Goal: Ask a question: Seek information or help from site administrators or community

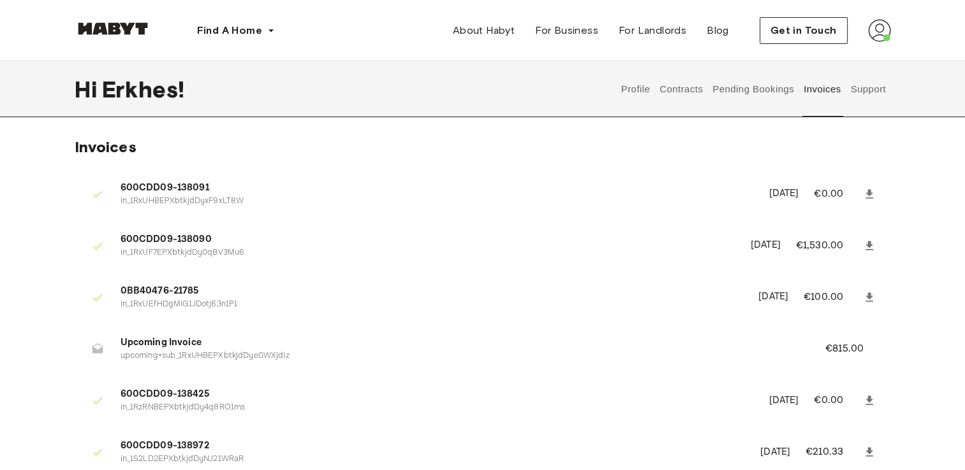
click at [872, 91] on button "Support" at bounding box center [868, 89] width 39 height 56
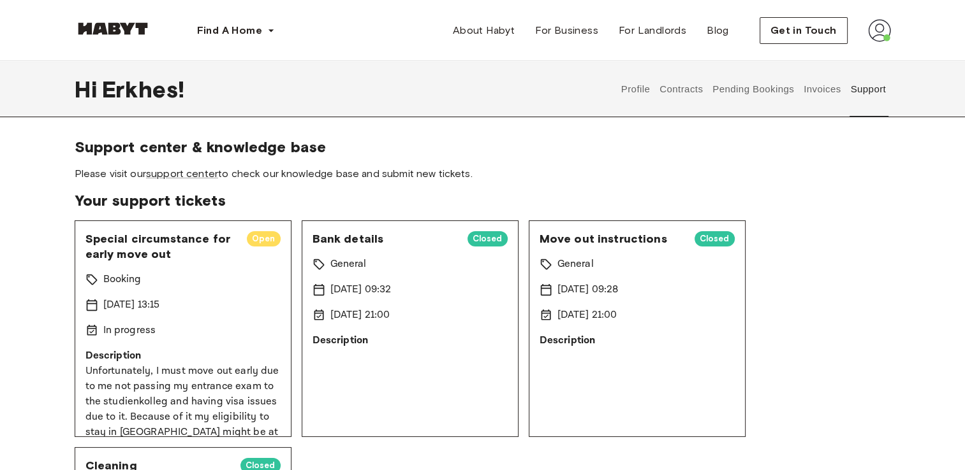
click at [805, 88] on button "Invoices" at bounding box center [821, 89] width 40 height 56
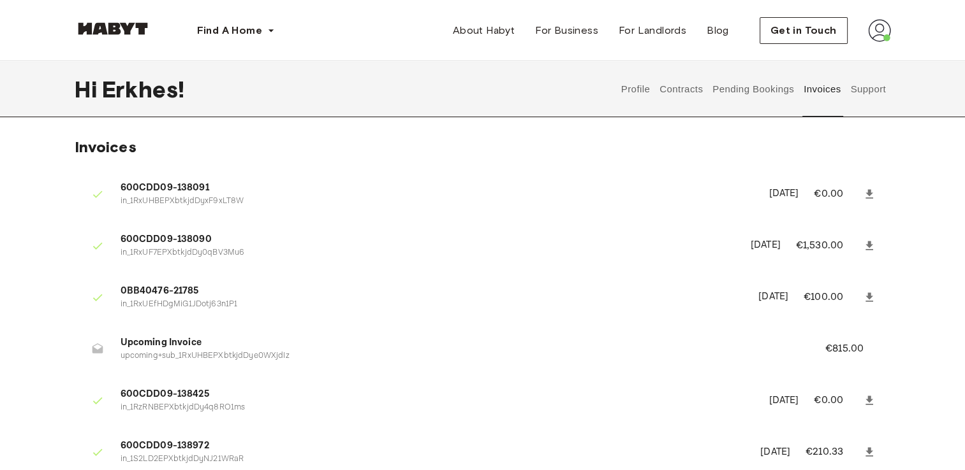
click at [759, 92] on button "Pending Bookings" at bounding box center [753, 89] width 85 height 56
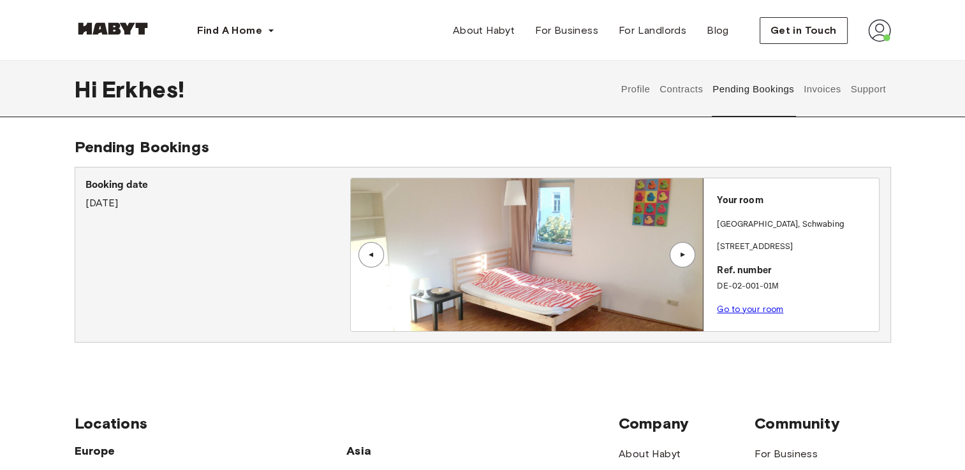
drag, startPoint x: 887, startPoint y: 226, endPoint x: 883, endPoint y: 282, distance: 56.9
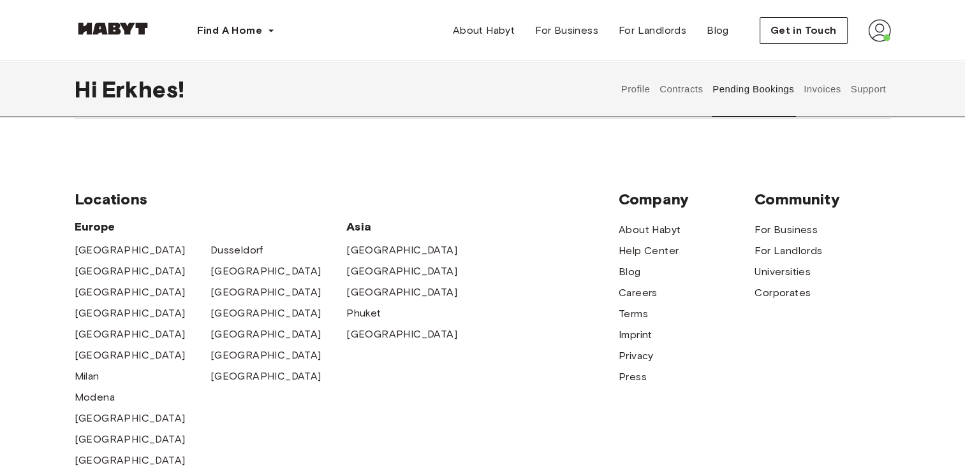
scroll to position [184, 0]
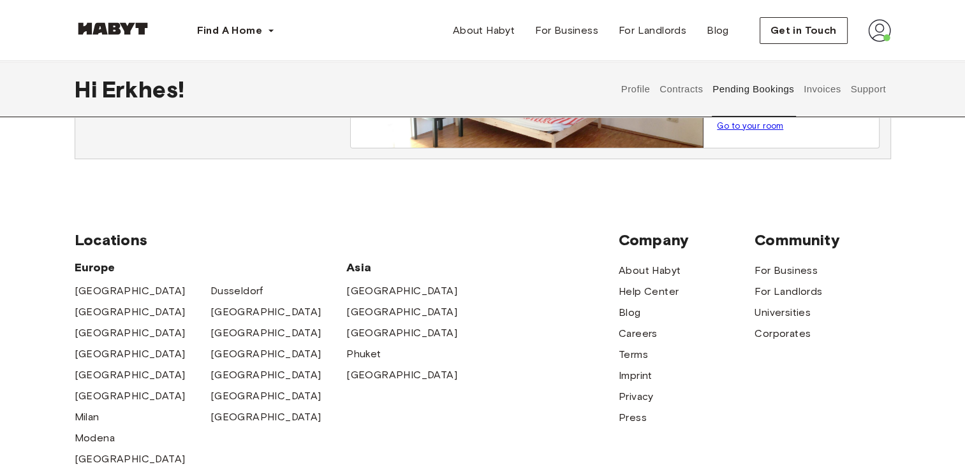
click at [710, 84] on div "Profile Contracts Pending Bookings Invoices Support" at bounding box center [753, 89] width 274 height 56
click at [678, 89] on button "Contracts" at bounding box center [681, 89] width 47 height 56
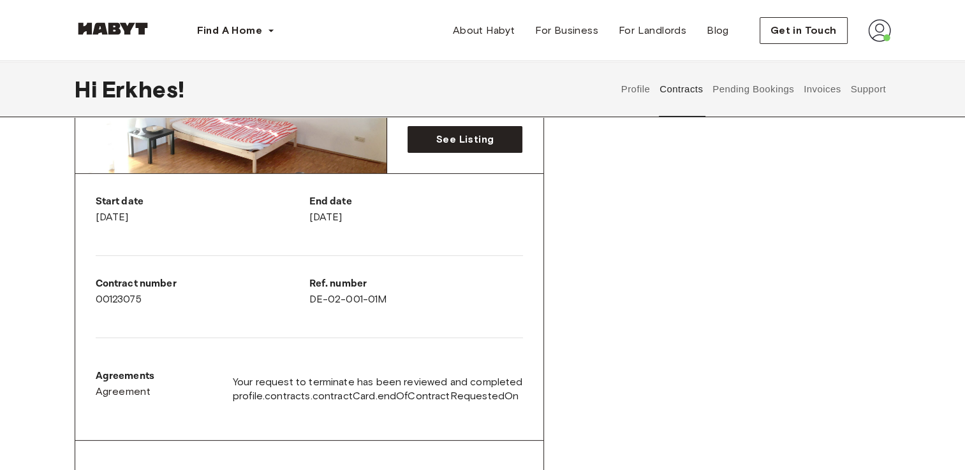
click at [405, 400] on span "profile.contracts.contractCard.endOfContractRequestedOn" at bounding box center [378, 397] width 290 height 14
drag, startPoint x: 405, startPoint y: 400, endPoint x: 587, endPoint y: 366, distance: 185.6
click at [587, 366] on div "Rent contract - 00123075 Terminated ▲ ▲ Your Stay MUNICH , Schwabing Elisabeths…" at bounding box center [483, 326] width 816 height 707
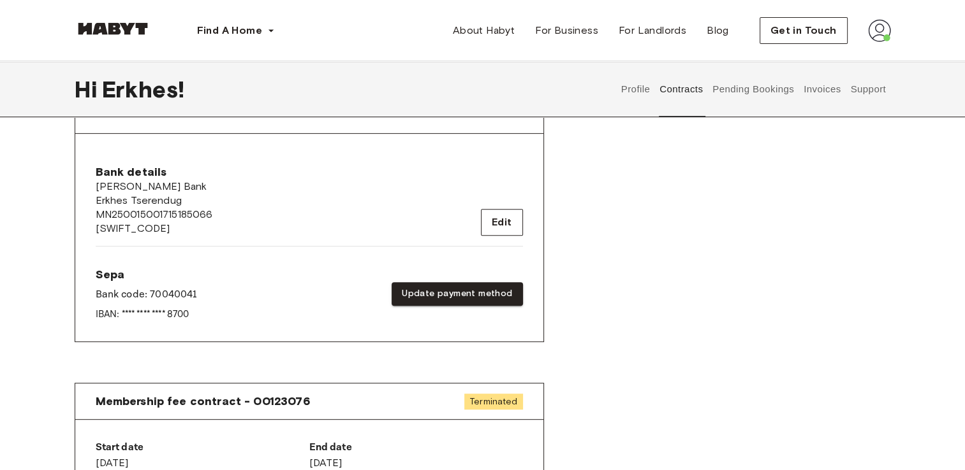
scroll to position [485, 0]
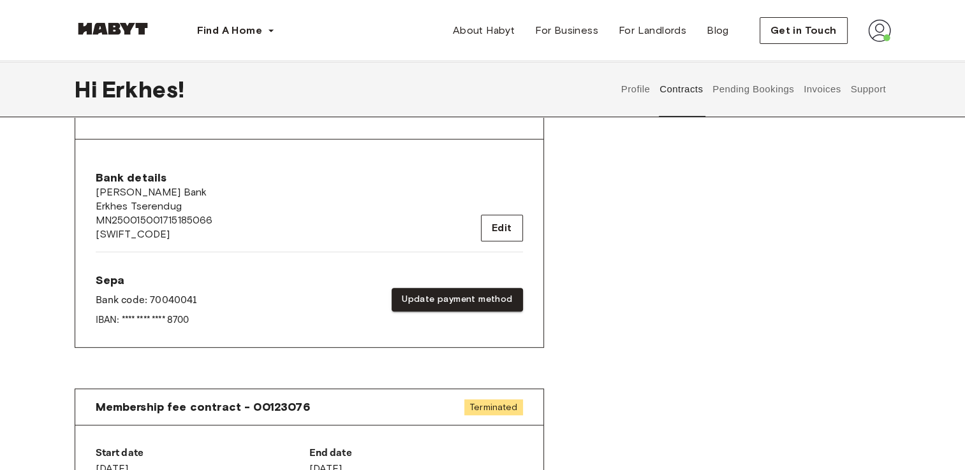
click at [633, 85] on button "Profile" at bounding box center [635, 89] width 33 height 56
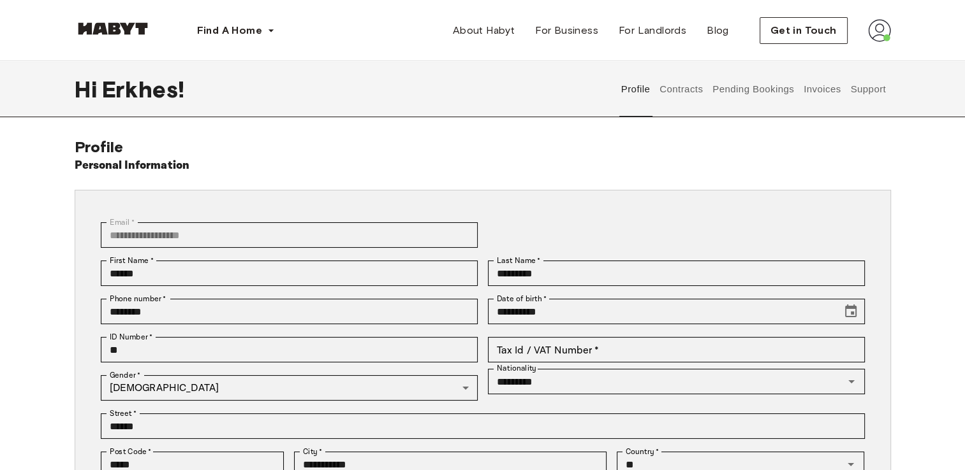
click at [684, 83] on button "Contracts" at bounding box center [681, 89] width 47 height 56
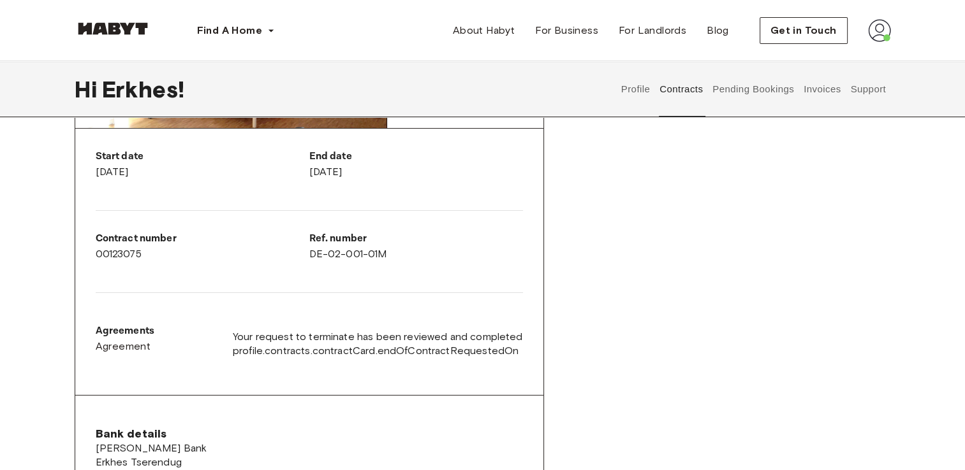
scroll to position [230, 0]
click at [863, 91] on button "Support" at bounding box center [868, 89] width 39 height 56
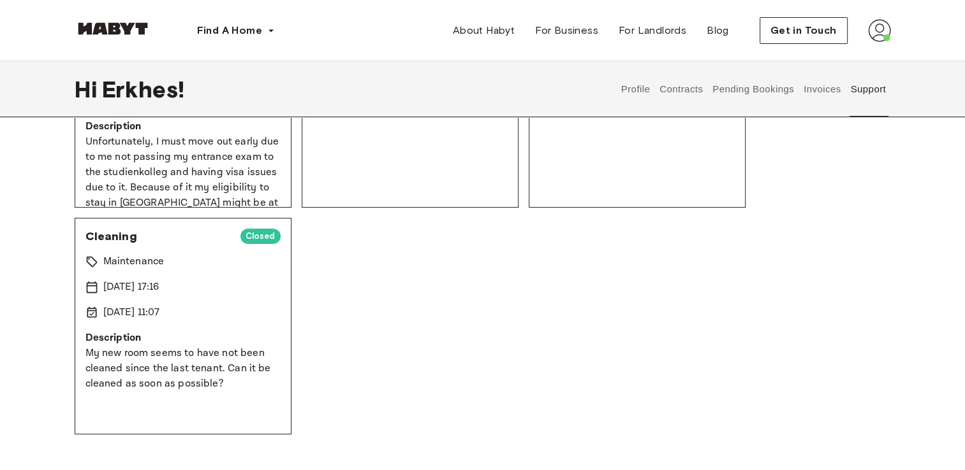
drag, startPoint x: 803, startPoint y: 308, endPoint x: 801, endPoint y: 282, distance: 26.2
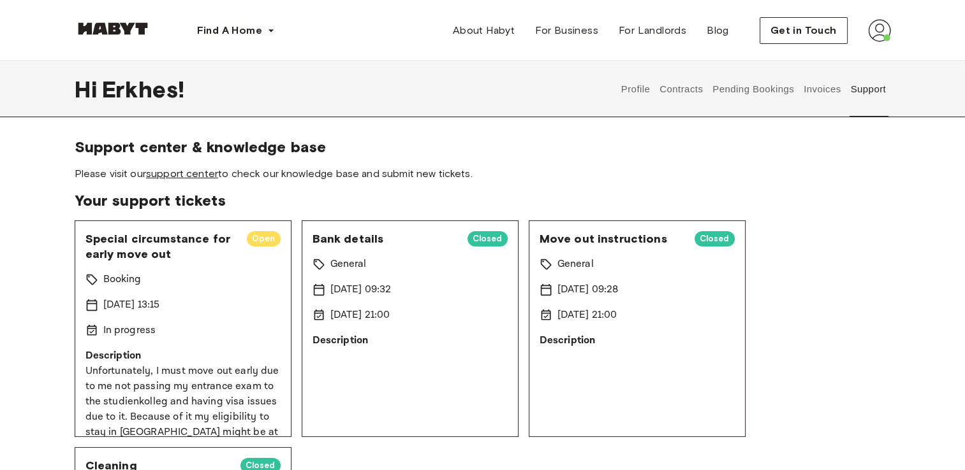
click at [201, 175] on link "support center" at bounding box center [182, 174] width 72 height 12
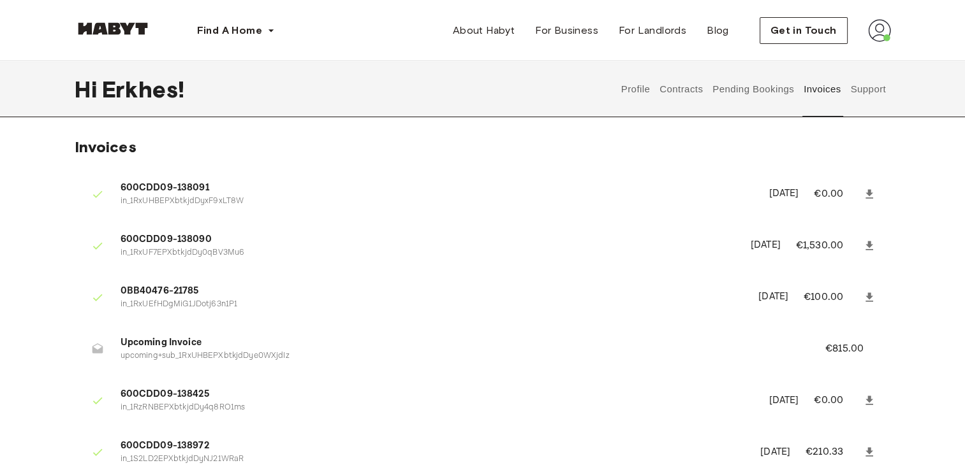
click at [635, 83] on button "Profile" at bounding box center [635, 89] width 33 height 56
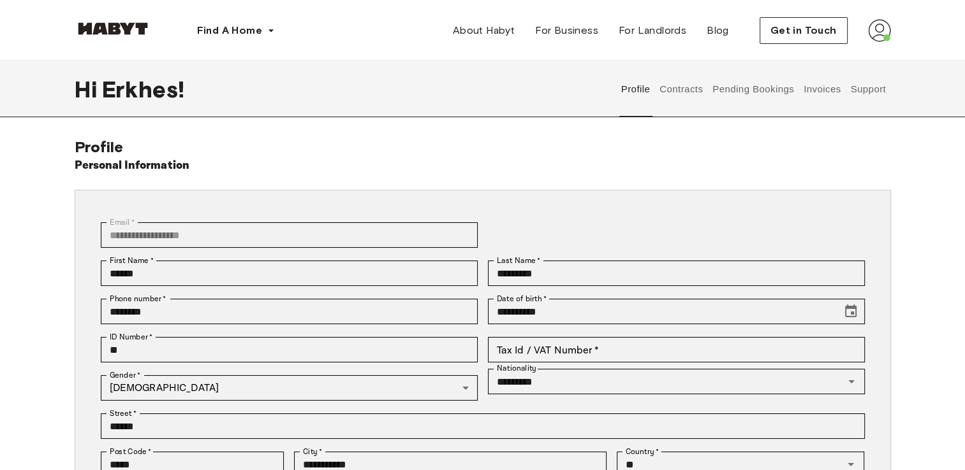
click at [667, 88] on button "Contracts" at bounding box center [681, 89] width 47 height 56
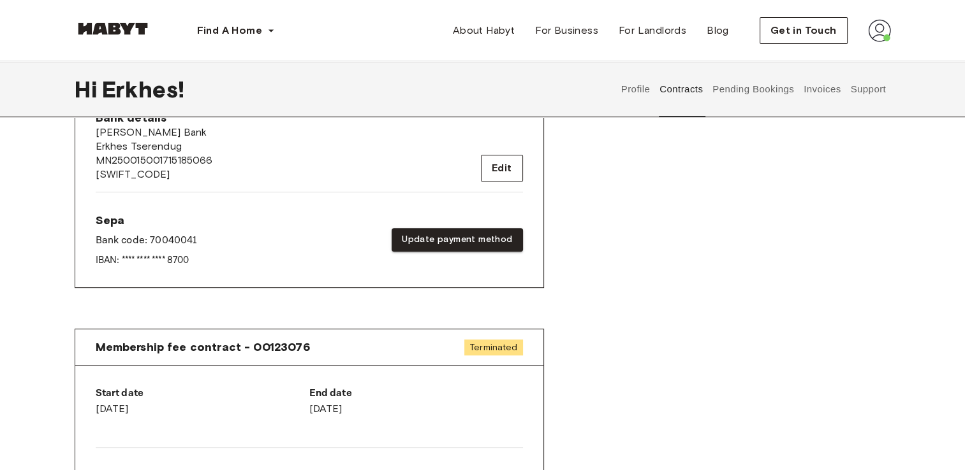
scroll to position [546, 0]
click at [770, 92] on button "Pending Bookings" at bounding box center [753, 89] width 85 height 56
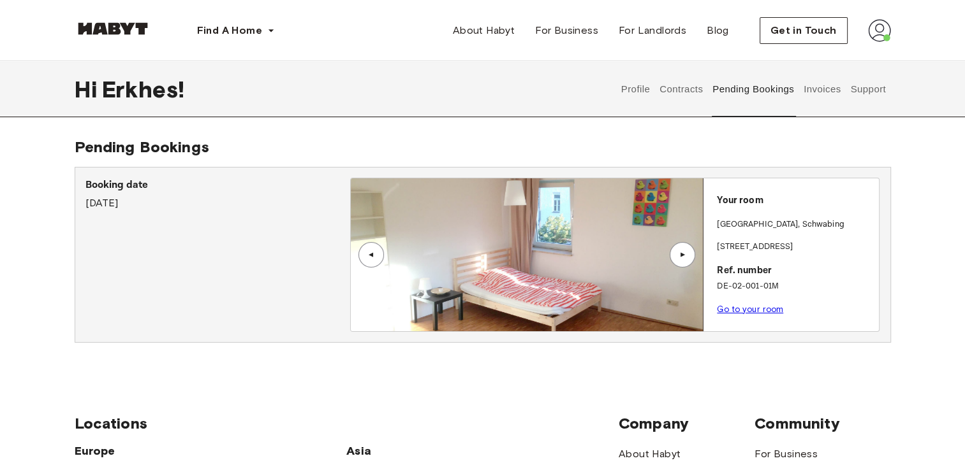
click at [819, 105] on button "Invoices" at bounding box center [821, 89] width 40 height 56
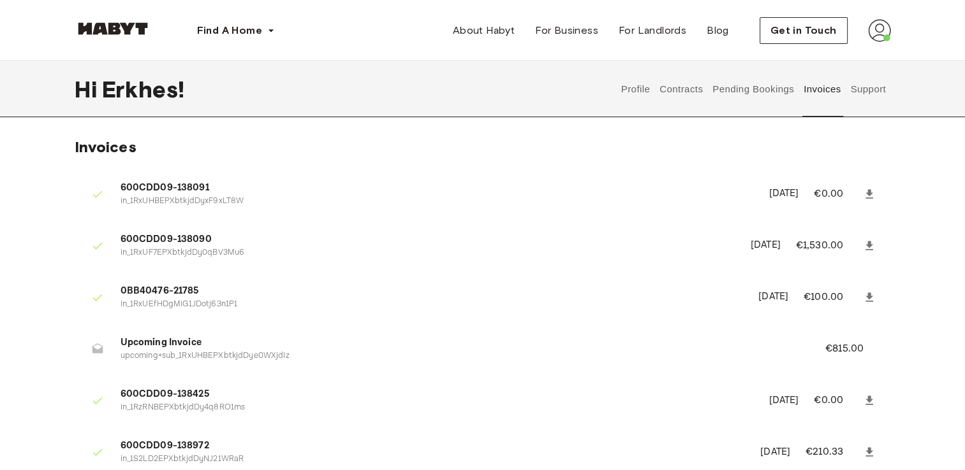
click at [868, 98] on button "Support" at bounding box center [868, 89] width 39 height 56
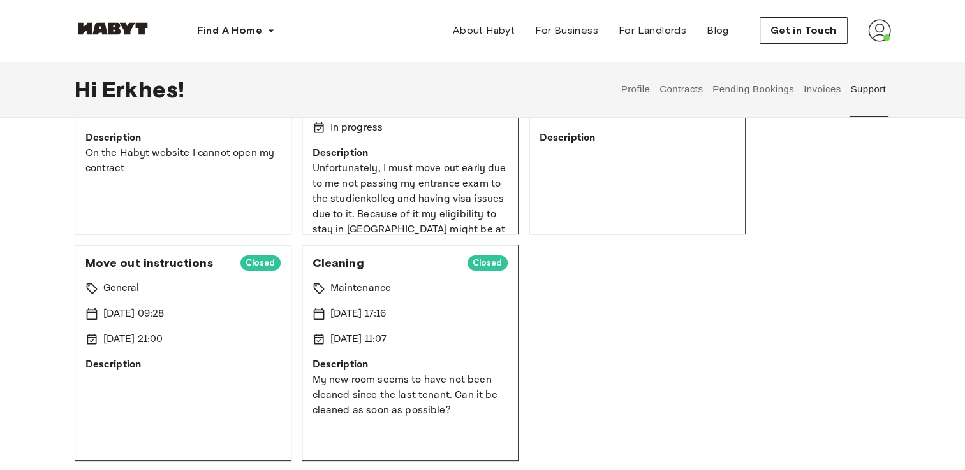
scroll to position [40, 0]
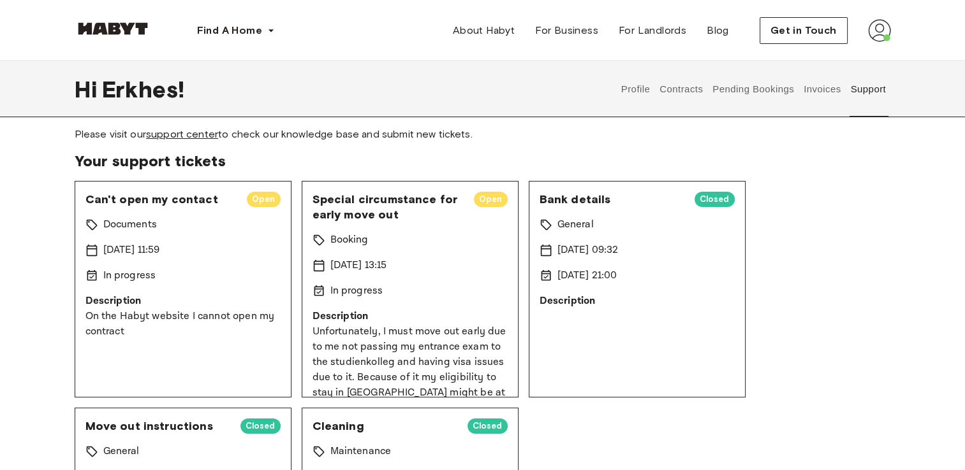
click at [199, 139] on link "support center" at bounding box center [182, 134] width 72 height 12
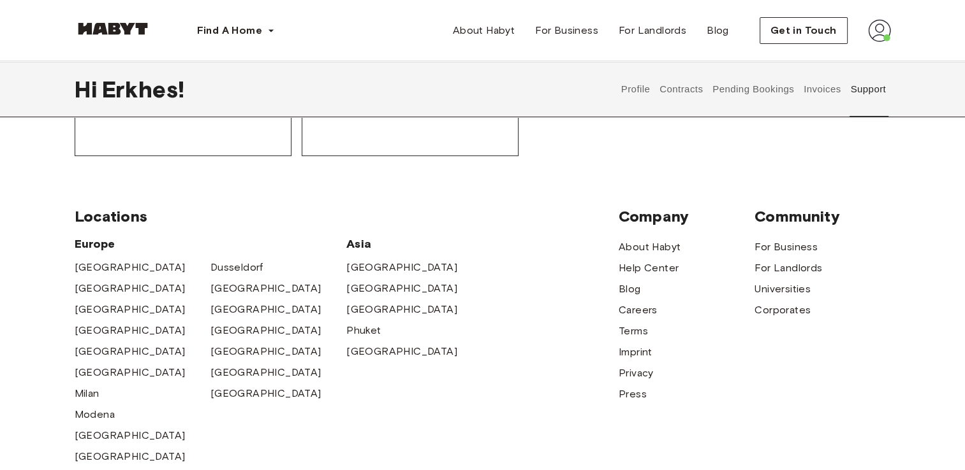
scroll to position [513, 0]
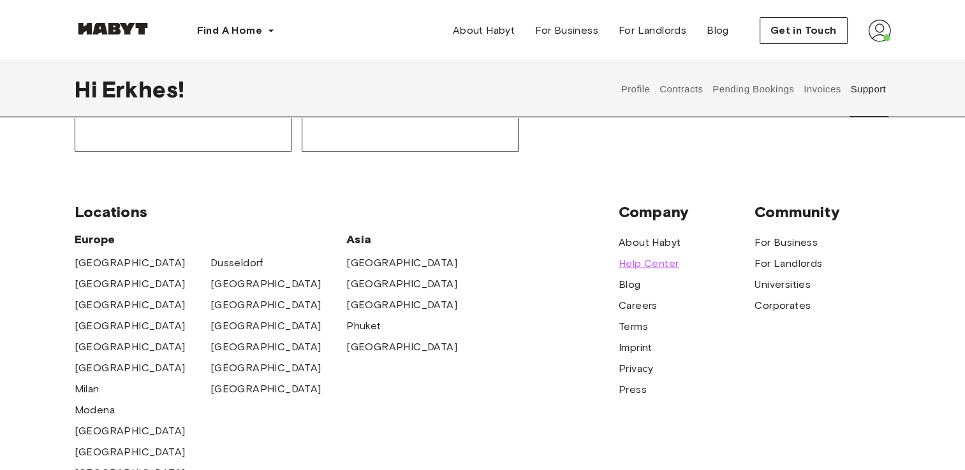
click at [649, 263] on span "Help Center" at bounding box center [648, 263] width 60 height 15
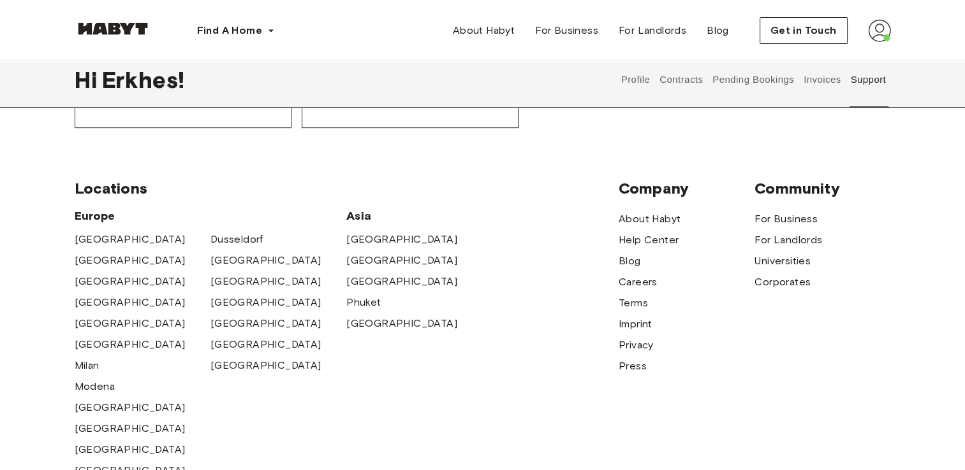
scroll to position [550, 0]
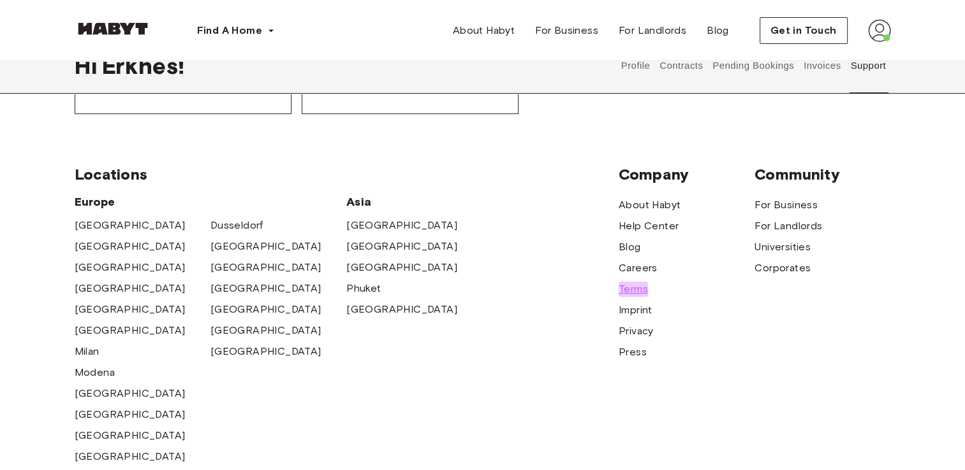
click at [639, 295] on span "Terms" at bounding box center [632, 289] width 29 height 15
